Goal: Task Accomplishment & Management: Use online tool/utility

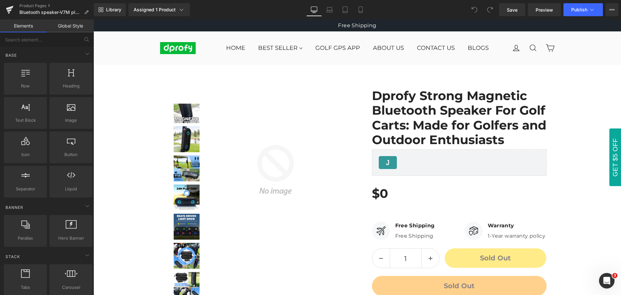
click at [408, 10] on div "Library Assigned 1 Product Product Preview Dprofy Strong Magnetic Bluetooth Spe…" at bounding box center [357, 9] width 527 height 13
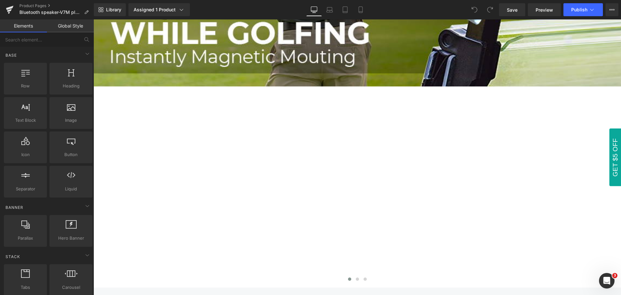
scroll to position [647, 0]
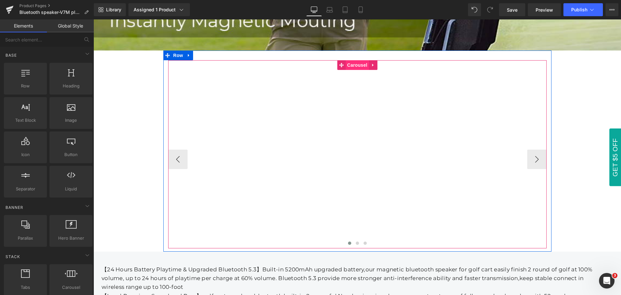
click at [354, 63] on span "Carousel" at bounding box center [356, 65] width 23 height 10
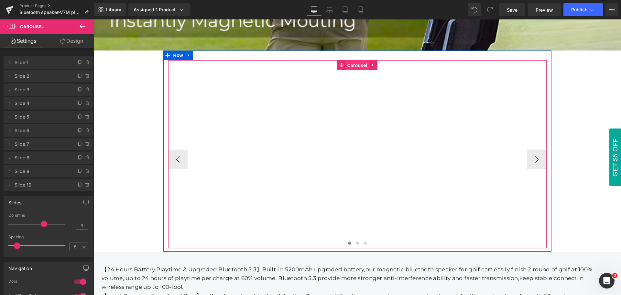
click at [354, 63] on span "Carousel" at bounding box center [356, 65] width 23 height 10
click at [532, 156] on button "›" at bounding box center [536, 158] width 19 height 19
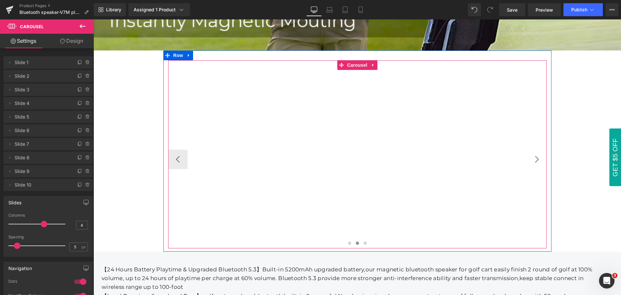
click at [532, 156] on button "›" at bounding box center [536, 158] width 19 height 19
click at [534, 156] on button "›" at bounding box center [536, 158] width 19 height 19
click at [520, 73] on icon at bounding box center [521, 74] width 5 height 5
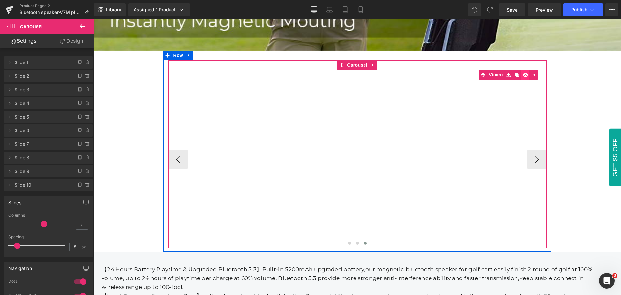
click at [523, 72] on icon at bounding box center [525, 74] width 5 height 5
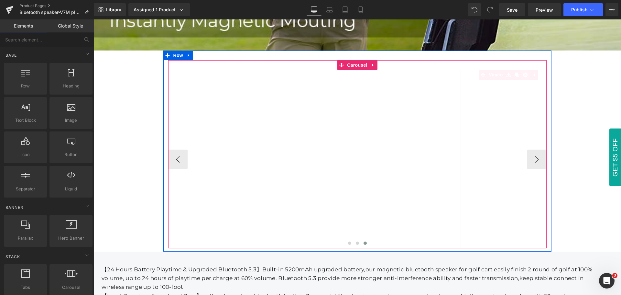
scroll to position [637, 0]
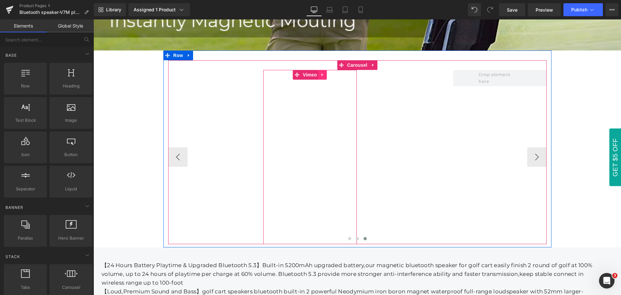
click at [322, 73] on icon at bounding box center [322, 74] width 1 height 3
click at [325, 73] on icon at bounding box center [327, 74] width 5 height 5
click at [352, 62] on span "Carousel" at bounding box center [356, 65] width 23 height 10
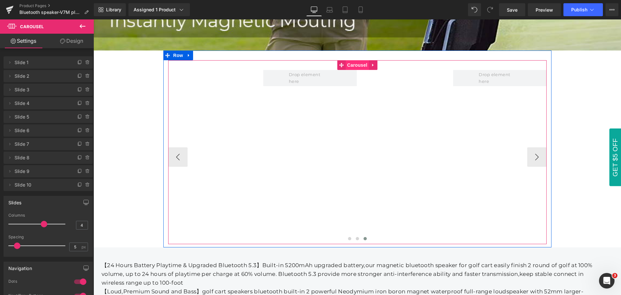
click at [352, 62] on span "Carousel" at bounding box center [356, 65] width 23 height 10
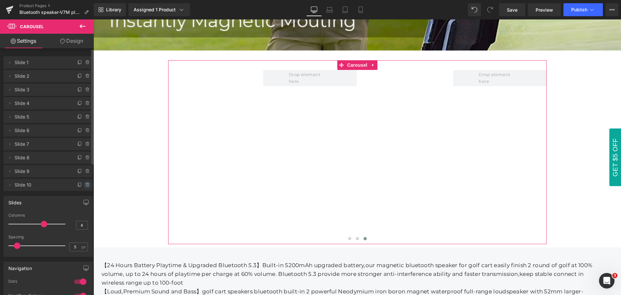
click at [86, 186] on icon at bounding box center [87, 184] width 3 height 3
click at [52, 185] on button "Cancel" at bounding box center [58, 185] width 22 height 8
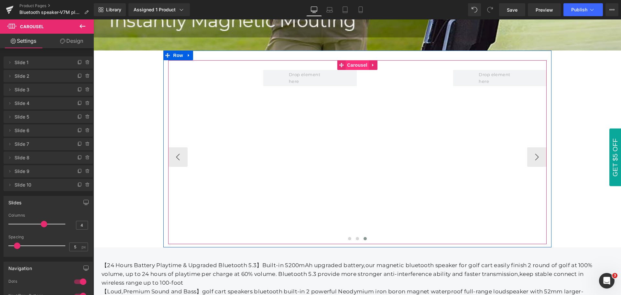
click at [354, 62] on span "Carousel" at bounding box center [356, 65] width 23 height 10
click at [353, 62] on span "Carousel" at bounding box center [356, 65] width 23 height 10
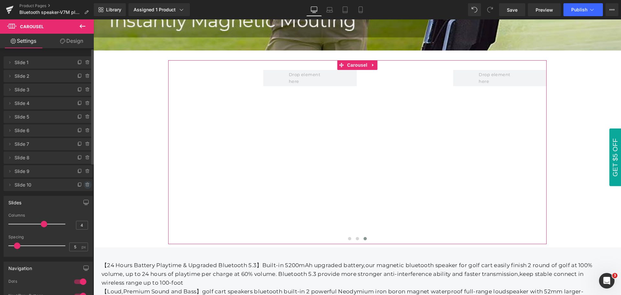
click at [85, 187] on icon at bounding box center [87, 184] width 5 height 5
click at [81, 186] on button "Delete" at bounding box center [80, 185] width 20 height 8
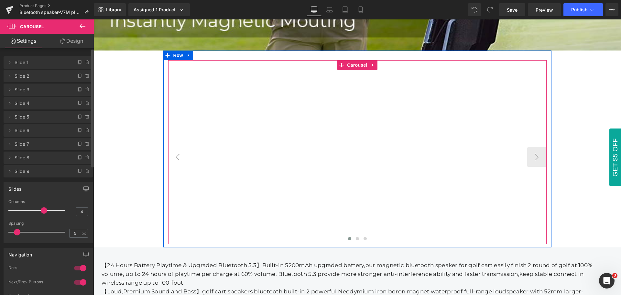
click at [174, 154] on button "‹" at bounding box center [177, 156] width 19 height 19
click at [537, 155] on button "›" at bounding box center [536, 156] width 19 height 19
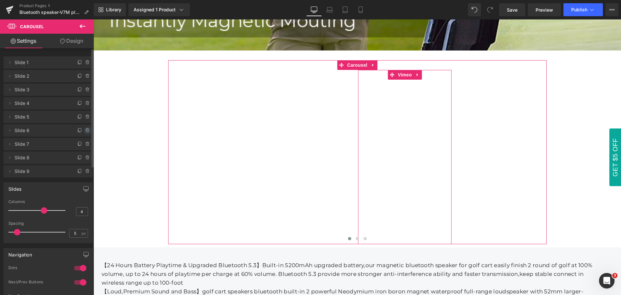
click at [86, 132] on icon at bounding box center [87, 130] width 3 height 3
click at [81, 131] on button "Delete" at bounding box center [80, 130] width 20 height 8
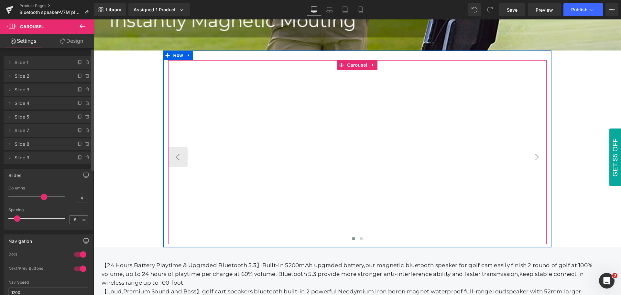
click at [534, 154] on button "›" at bounding box center [536, 156] width 19 height 19
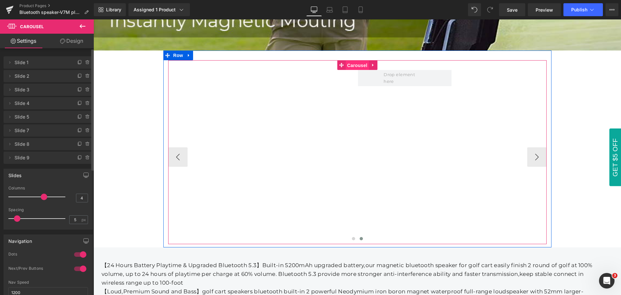
click at [356, 61] on span "Carousel" at bounding box center [356, 65] width 23 height 10
click at [534, 155] on button "›" at bounding box center [536, 156] width 19 height 19
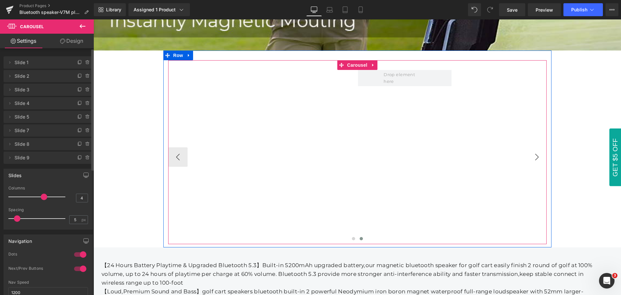
click at [534, 155] on button "›" at bounding box center [536, 156] width 19 height 19
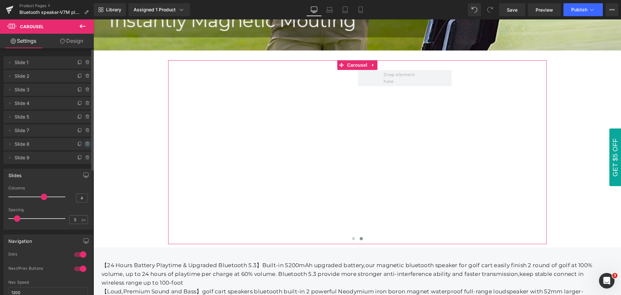
click at [88, 144] on icon at bounding box center [88, 143] width 0 height 1
click at [81, 144] on button "Delete" at bounding box center [80, 144] width 20 height 8
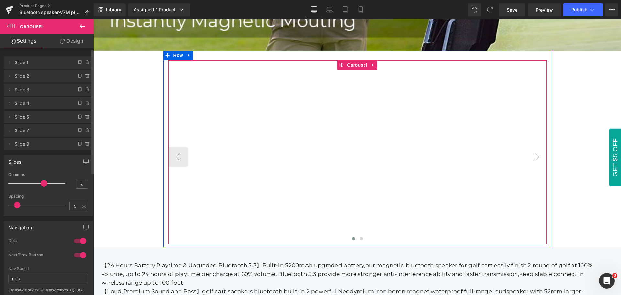
click at [534, 156] on button "›" at bounding box center [536, 156] width 19 height 19
click at [173, 154] on button "‹" at bounding box center [177, 156] width 19 height 19
click at [535, 156] on button "›" at bounding box center [536, 156] width 19 height 19
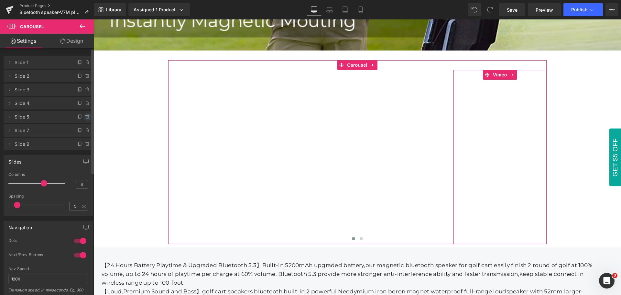
click at [85, 117] on icon at bounding box center [87, 116] width 5 height 5
click at [82, 117] on button "Delete" at bounding box center [80, 117] width 20 height 8
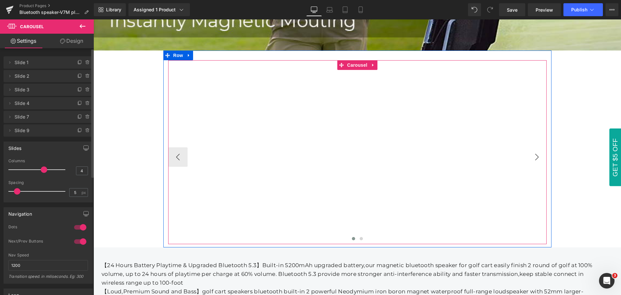
click at [540, 156] on button "›" at bounding box center [536, 156] width 19 height 19
click at [536, 156] on button "›" at bounding box center [536, 156] width 19 height 19
click at [174, 156] on button "‹" at bounding box center [177, 156] width 19 height 19
